Goal: Transaction & Acquisition: Purchase product/service

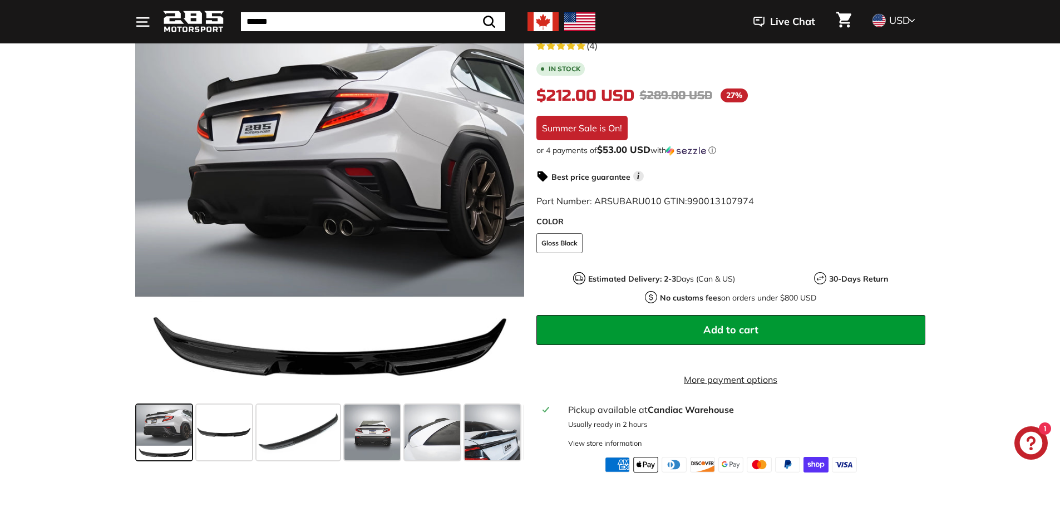
scroll to position [223, 0]
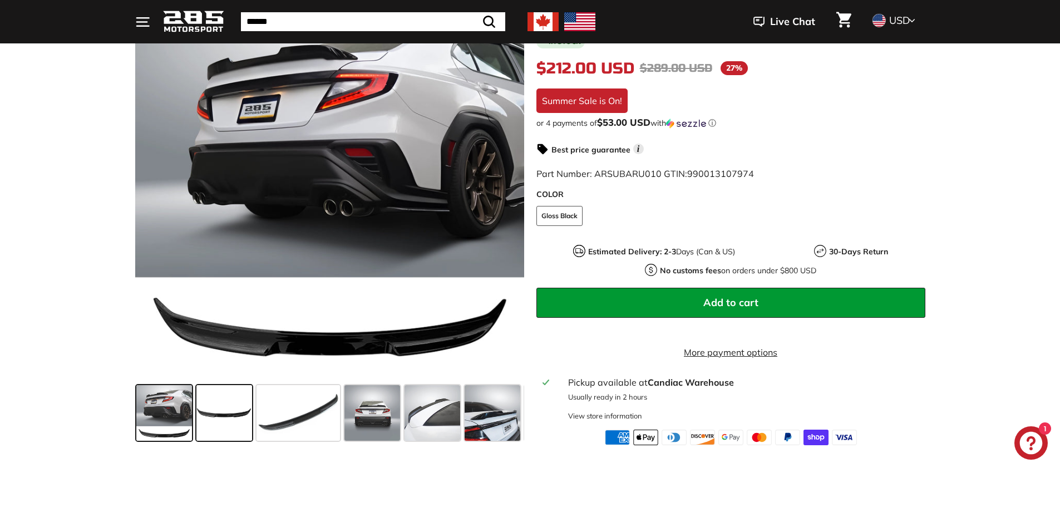
click at [227, 422] on span at bounding box center [224, 413] width 56 height 56
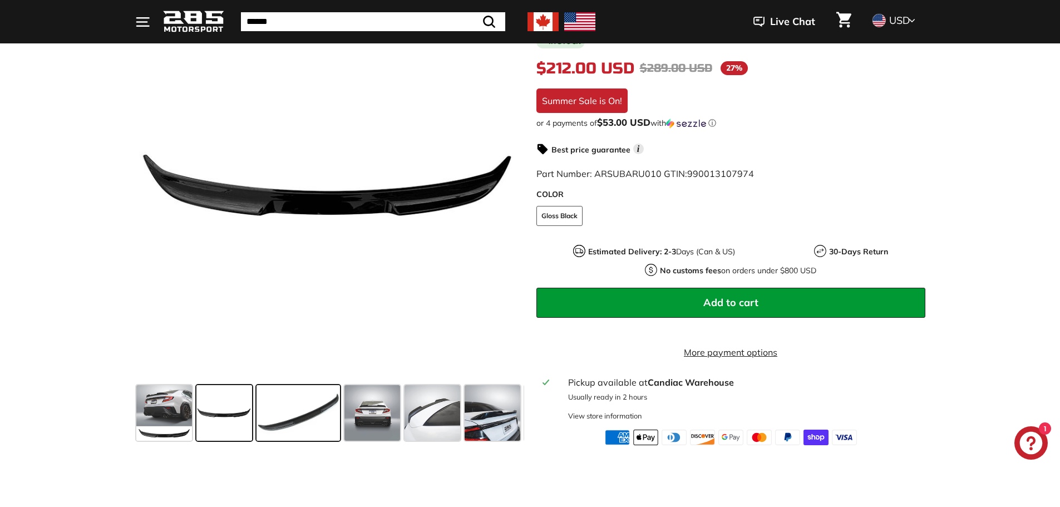
click at [298, 420] on span at bounding box center [298, 413] width 83 height 56
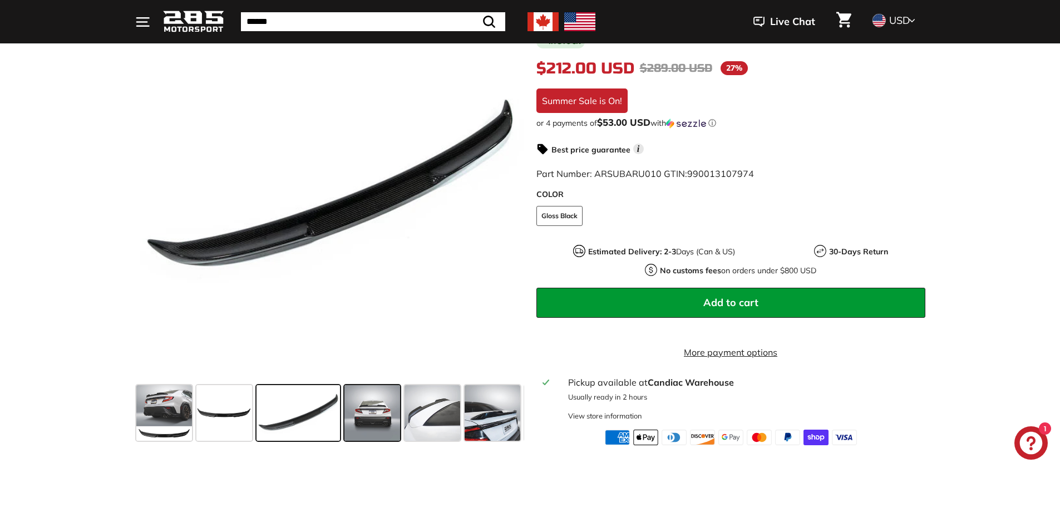
click at [367, 421] on span at bounding box center [372, 413] width 56 height 56
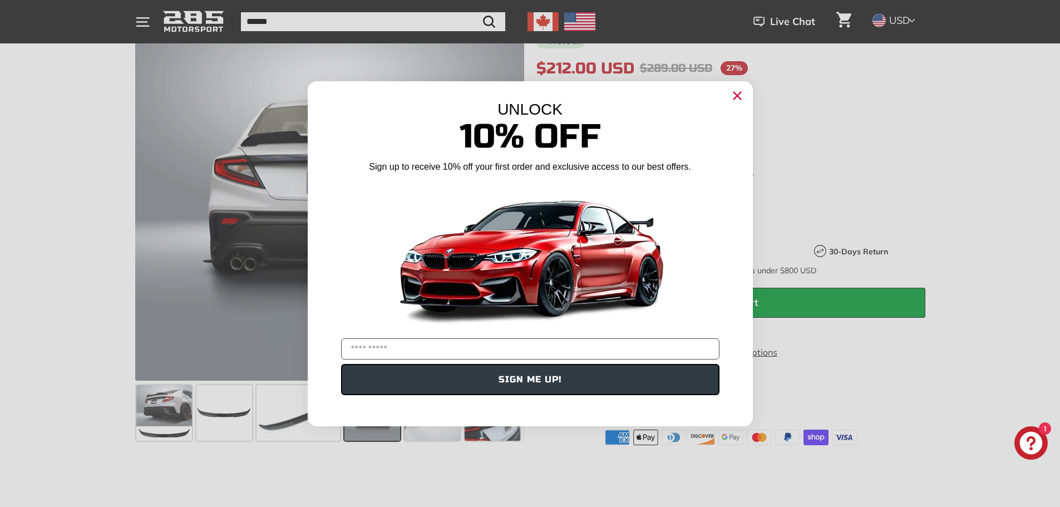
click at [736, 97] on icon "Close dialog" at bounding box center [737, 95] width 7 height 7
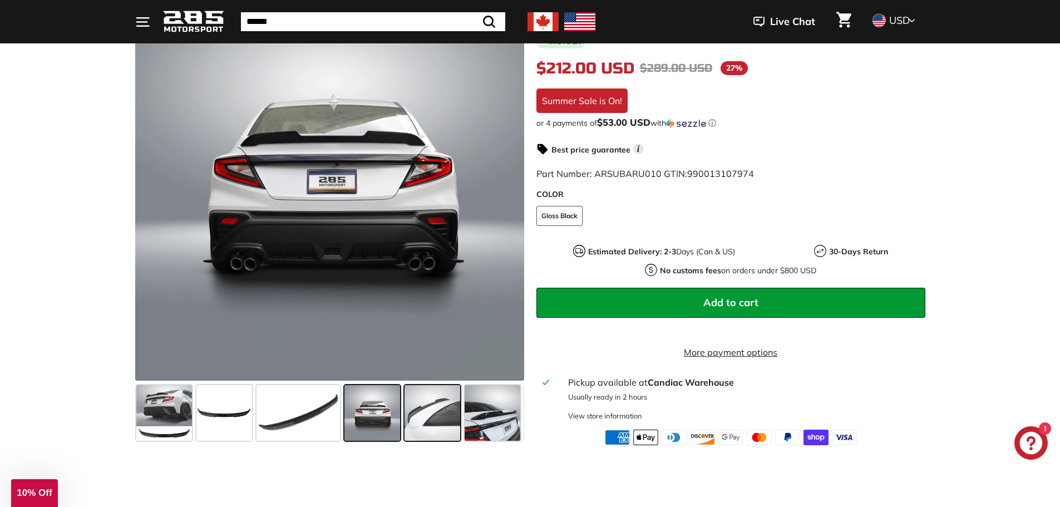
click at [419, 433] on span at bounding box center [433, 413] width 56 height 56
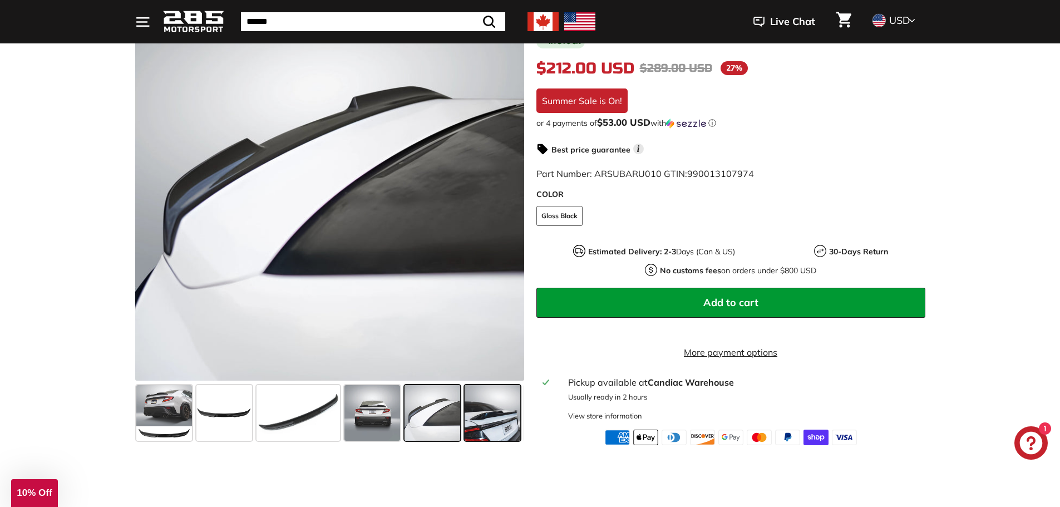
click at [498, 424] on span at bounding box center [493, 413] width 56 height 56
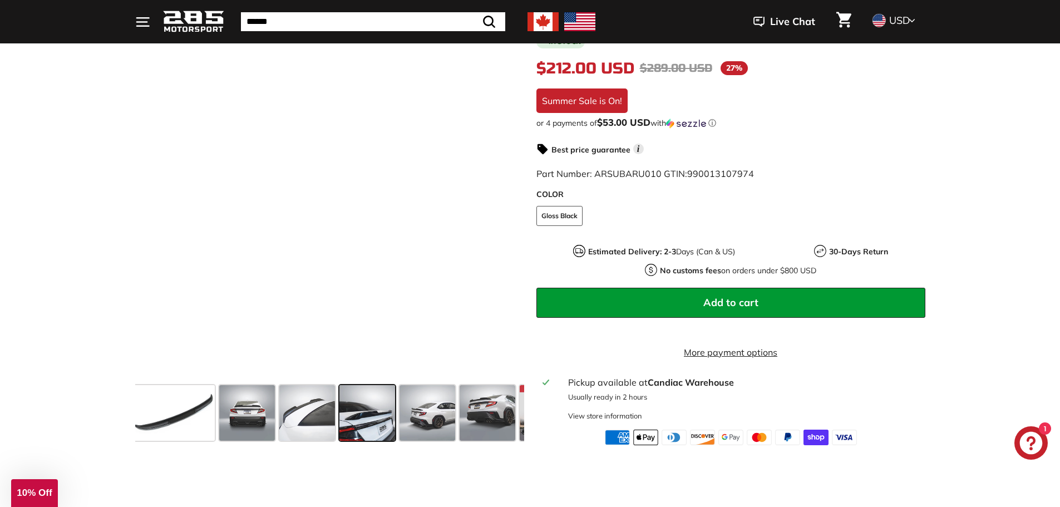
scroll to position [0, 163]
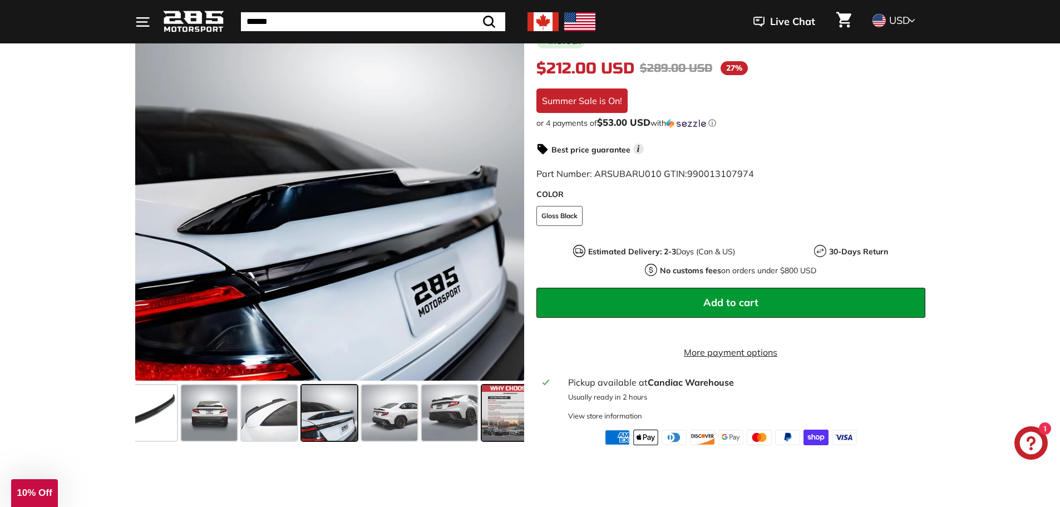
click at [499, 417] on span at bounding box center [510, 413] width 56 height 56
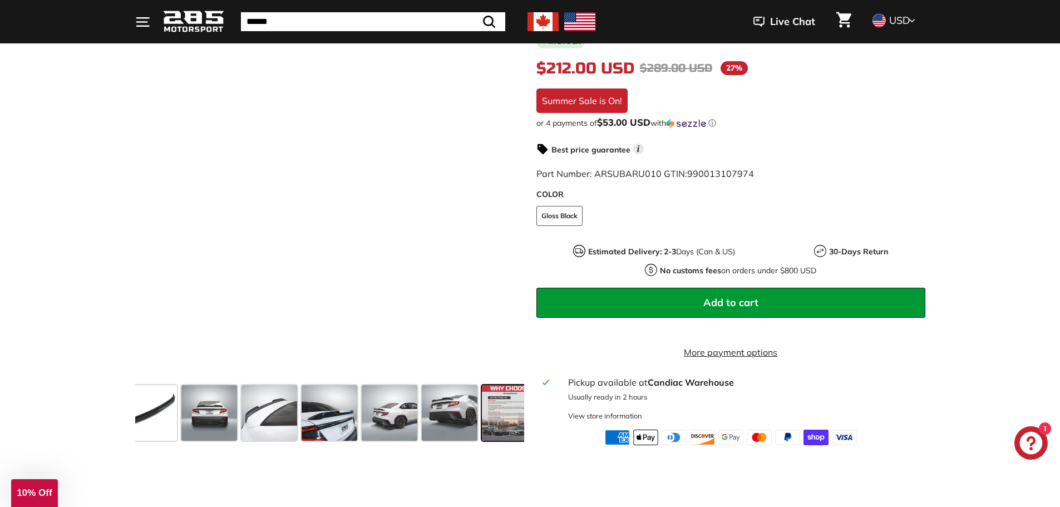
scroll to position [0, 179]
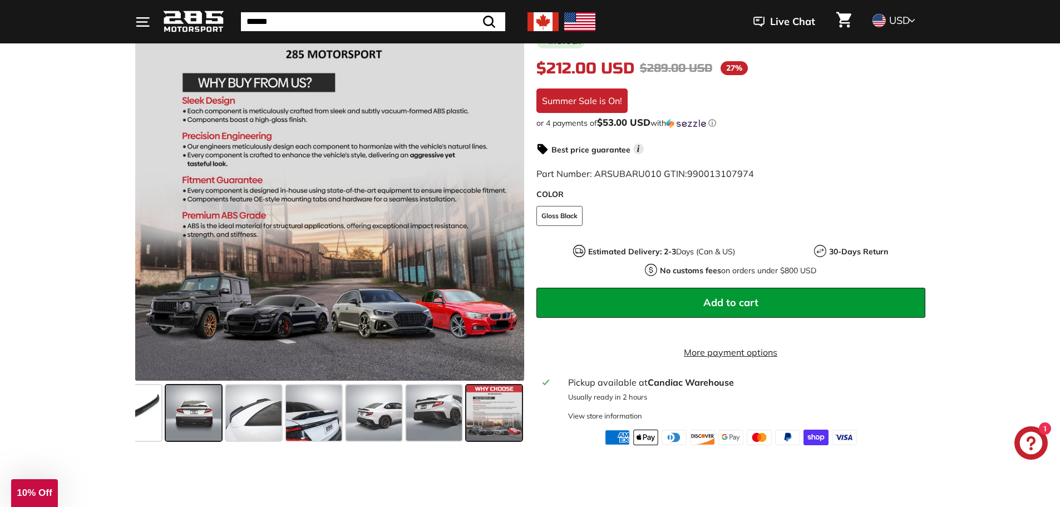
click at [211, 432] on span at bounding box center [194, 413] width 56 height 56
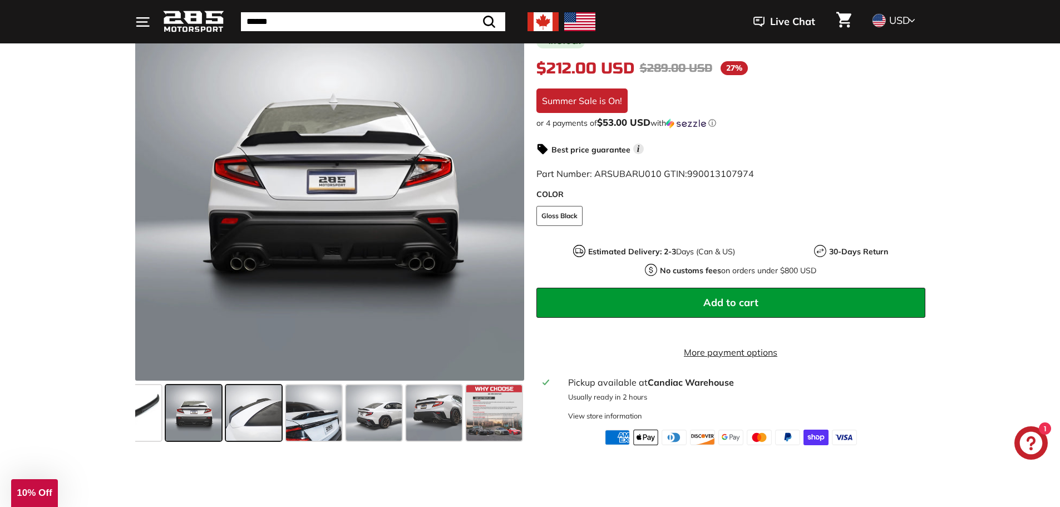
click at [258, 416] on span at bounding box center [254, 413] width 56 height 56
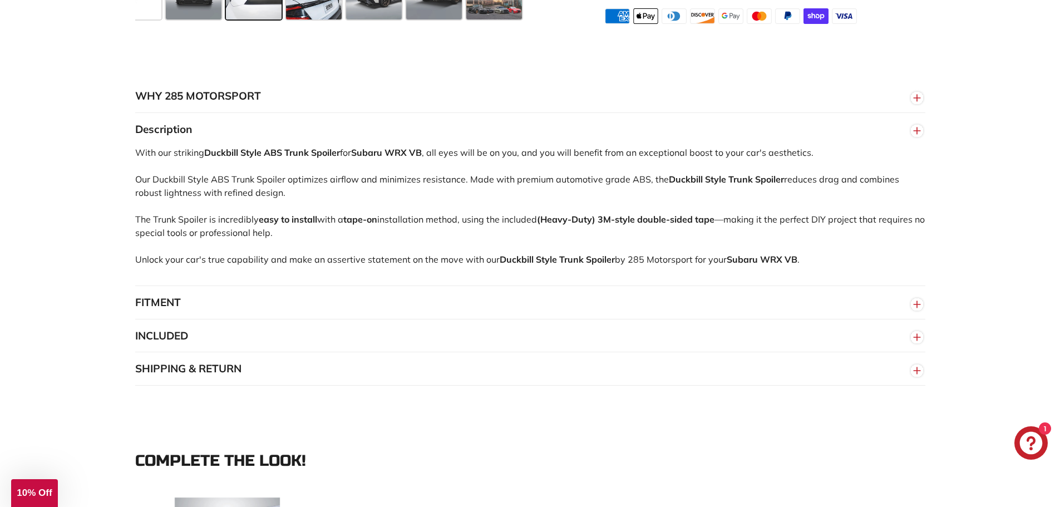
scroll to position [724, 0]
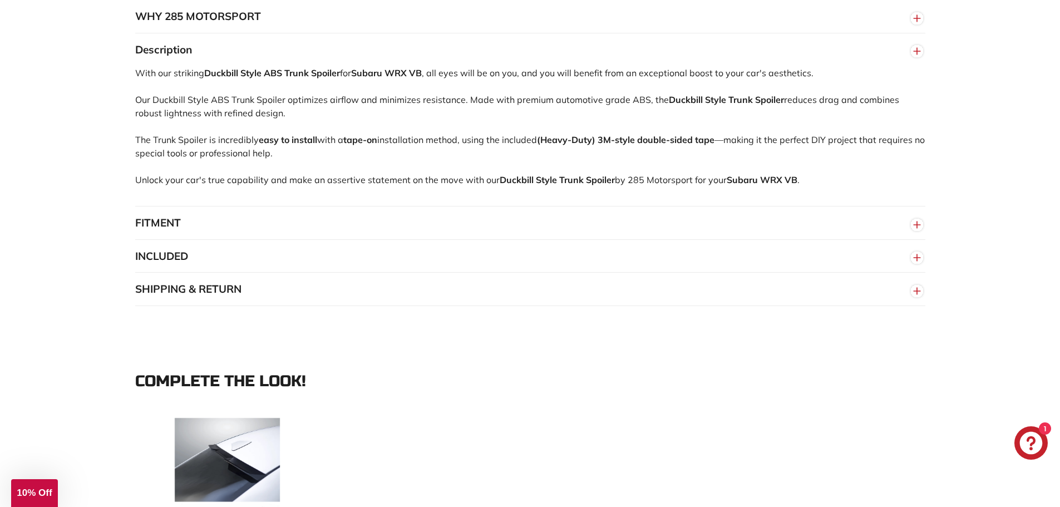
click at [163, 233] on button "FITMENT" at bounding box center [530, 222] width 790 height 33
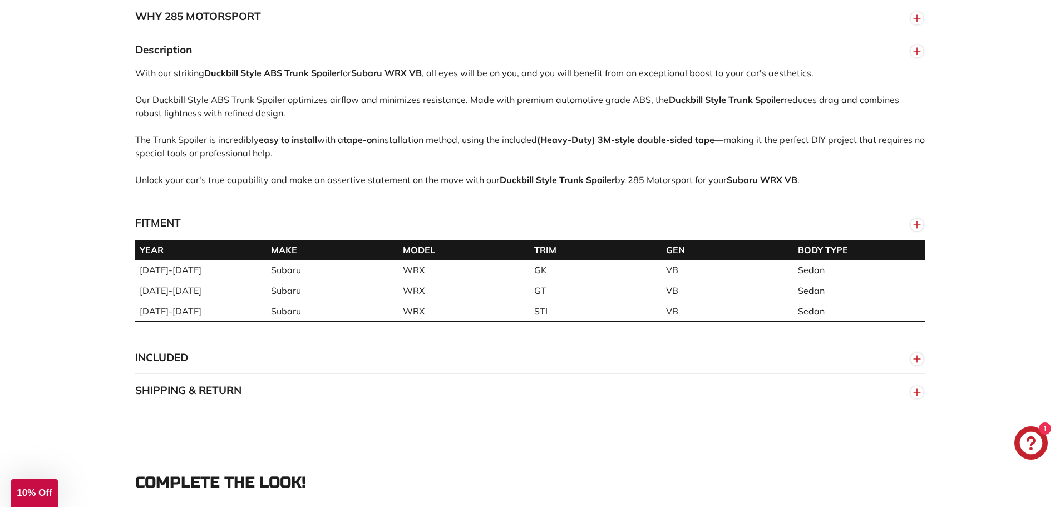
click at [163, 233] on button "FITMENT" at bounding box center [530, 222] width 790 height 33
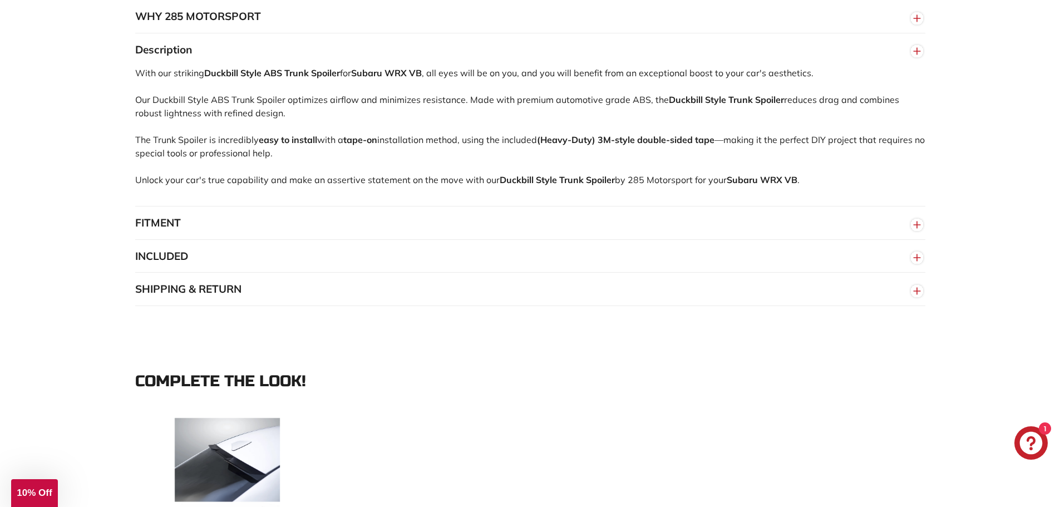
click at [158, 266] on button "INCLUDED" at bounding box center [530, 256] width 790 height 33
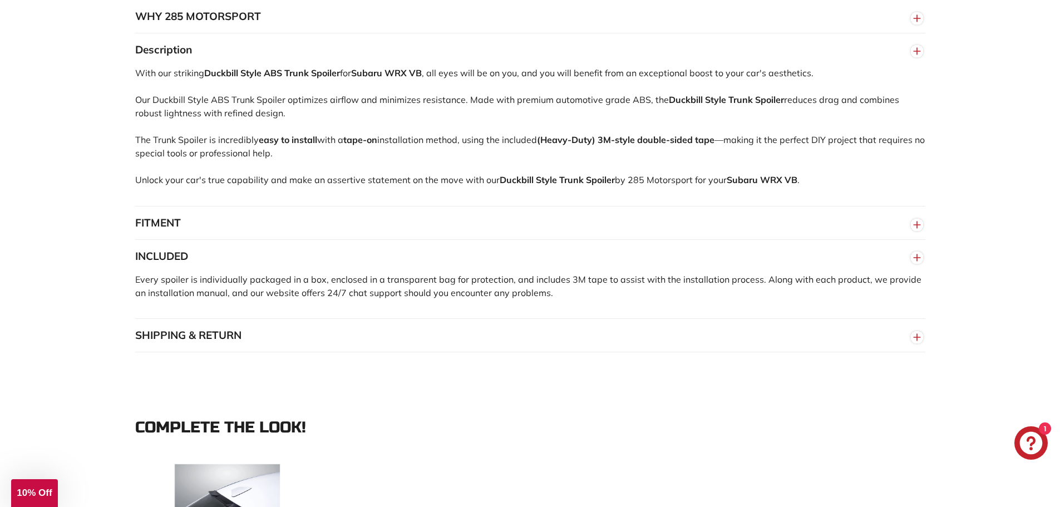
click at [158, 266] on button "INCLUDED" at bounding box center [530, 256] width 790 height 33
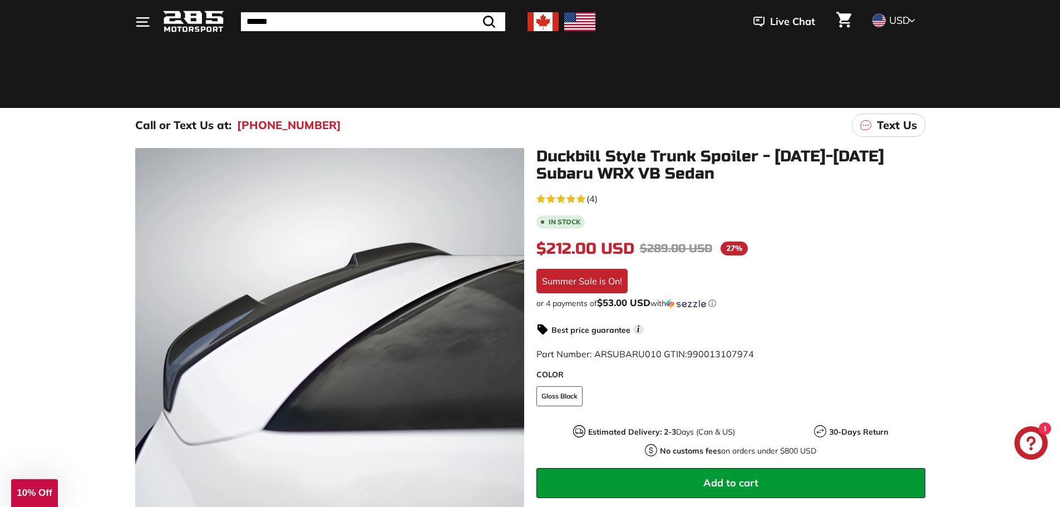
scroll to position [0, 0]
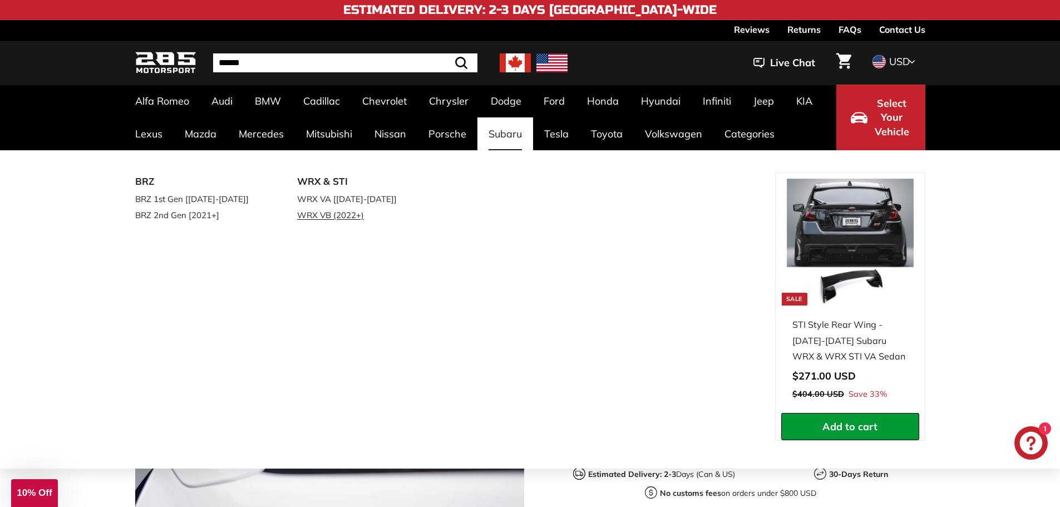
click at [313, 216] on link "WRX VB (2022+)" at bounding box center [362, 215] width 131 height 16
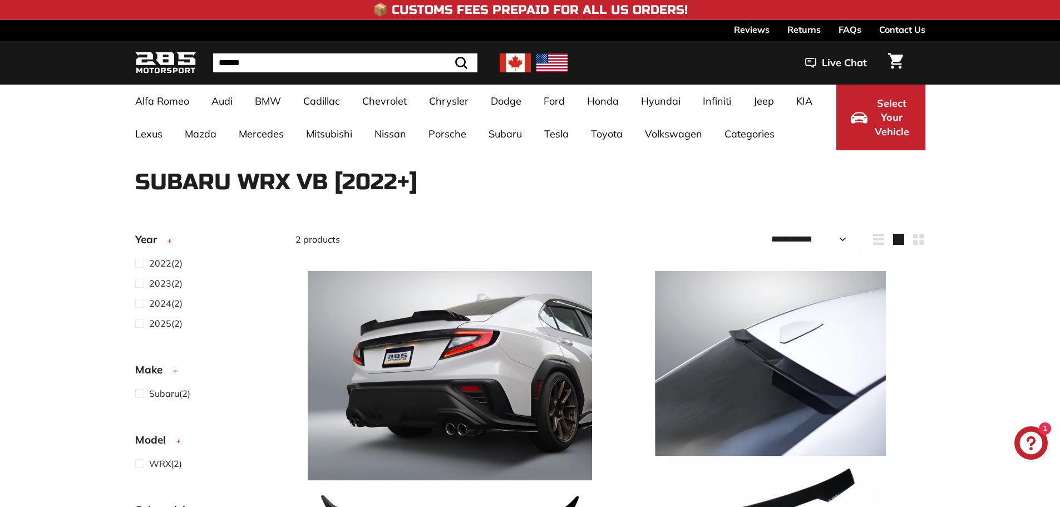
select select "**********"
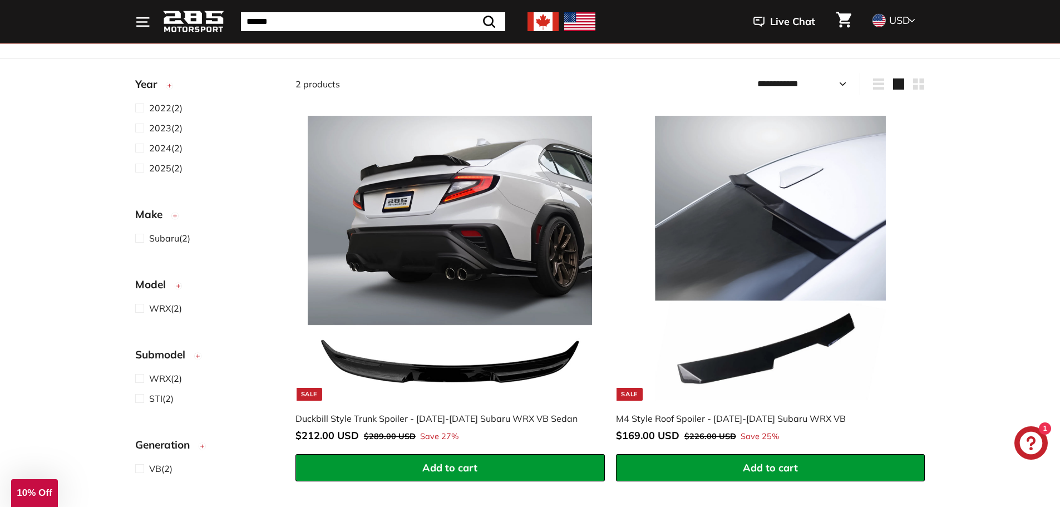
scroll to position [167, 0]
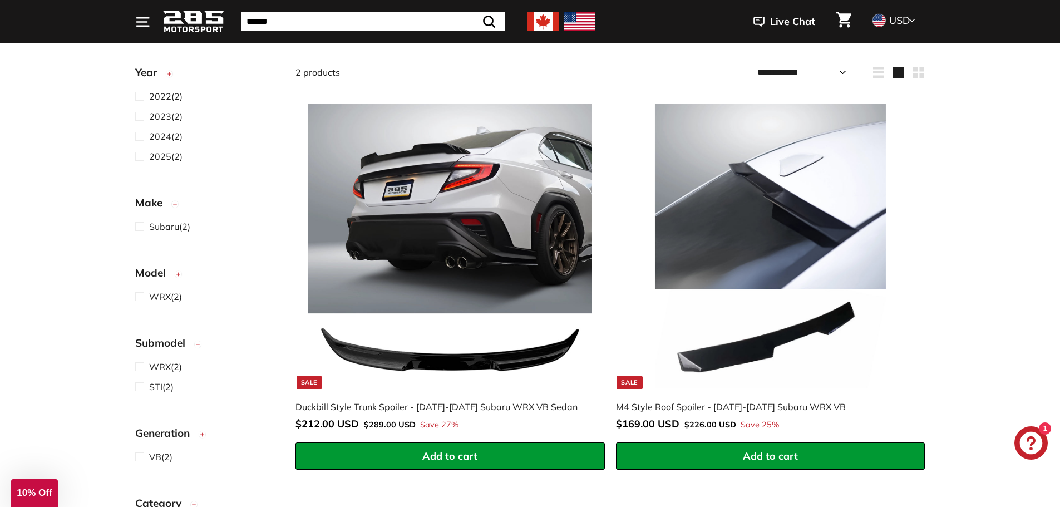
click at [156, 118] on span "2023" at bounding box center [160, 116] width 22 height 11
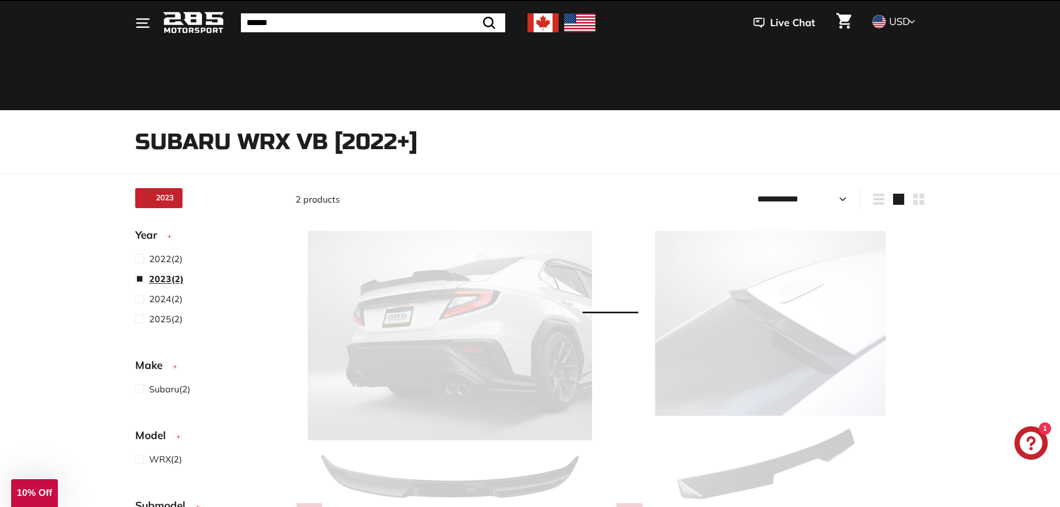
scroll to position [29, 0]
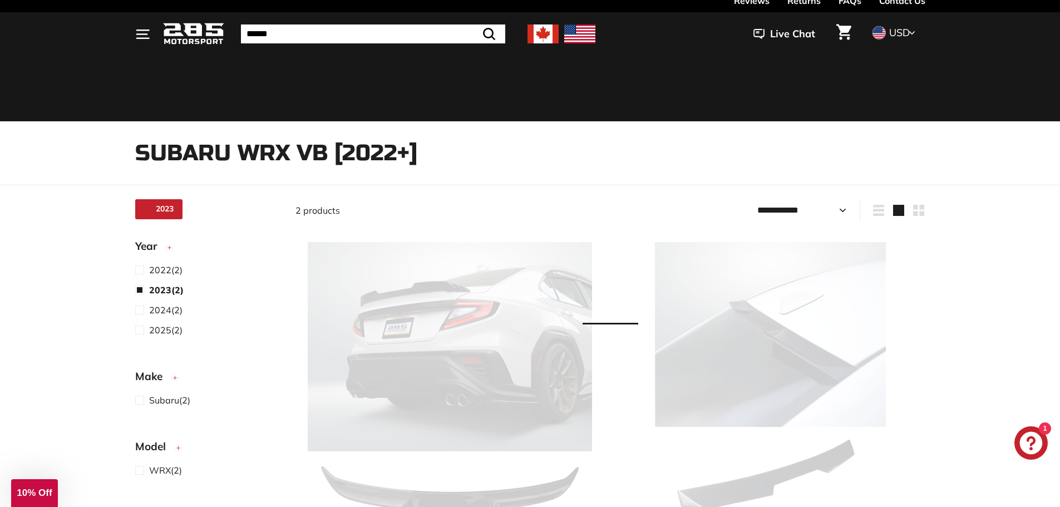
select select "**********"
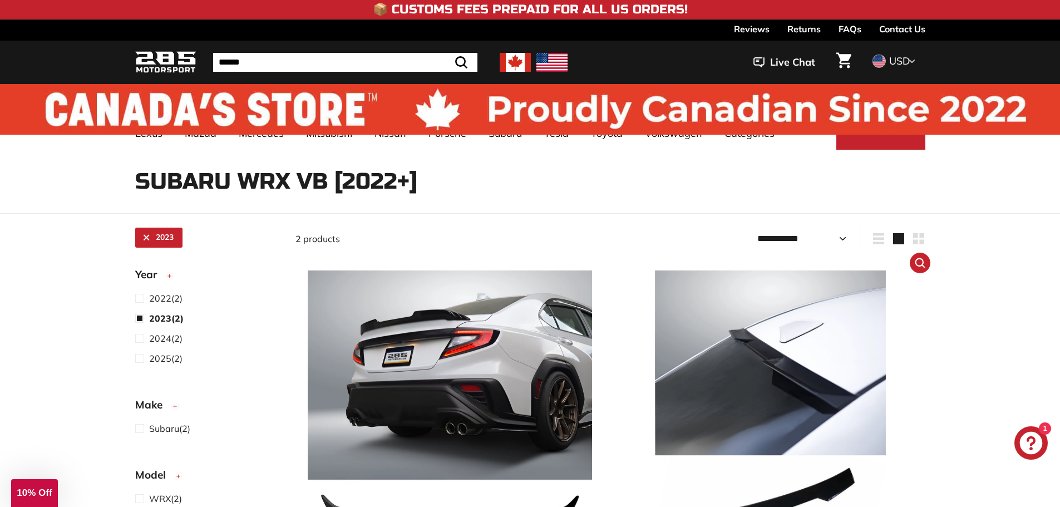
scroll to position [0, 0]
